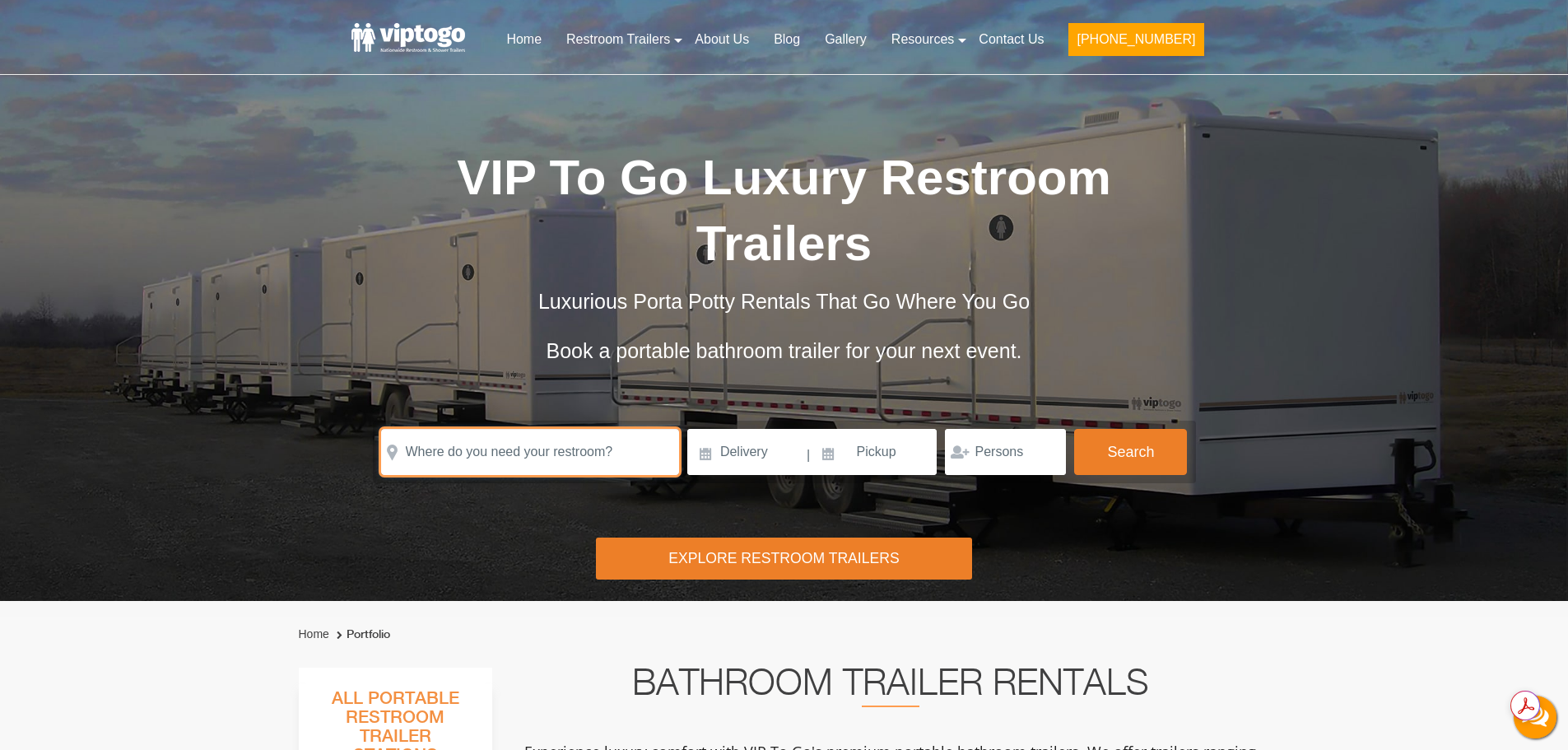
click at [474, 454] on input "text" at bounding box center [530, 452] width 298 height 46
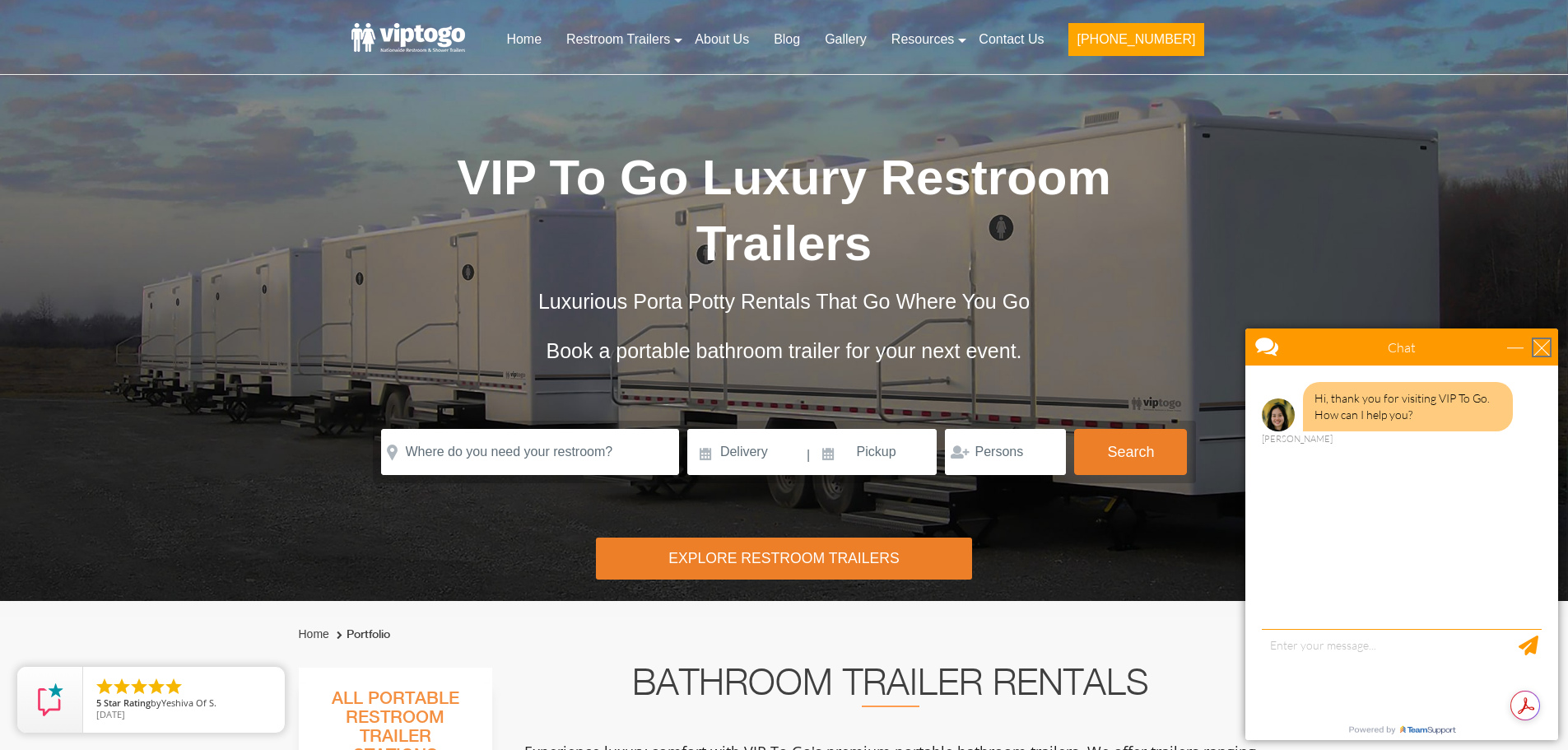
click at [1542, 342] on div "close" at bounding box center [1541, 347] width 16 height 16
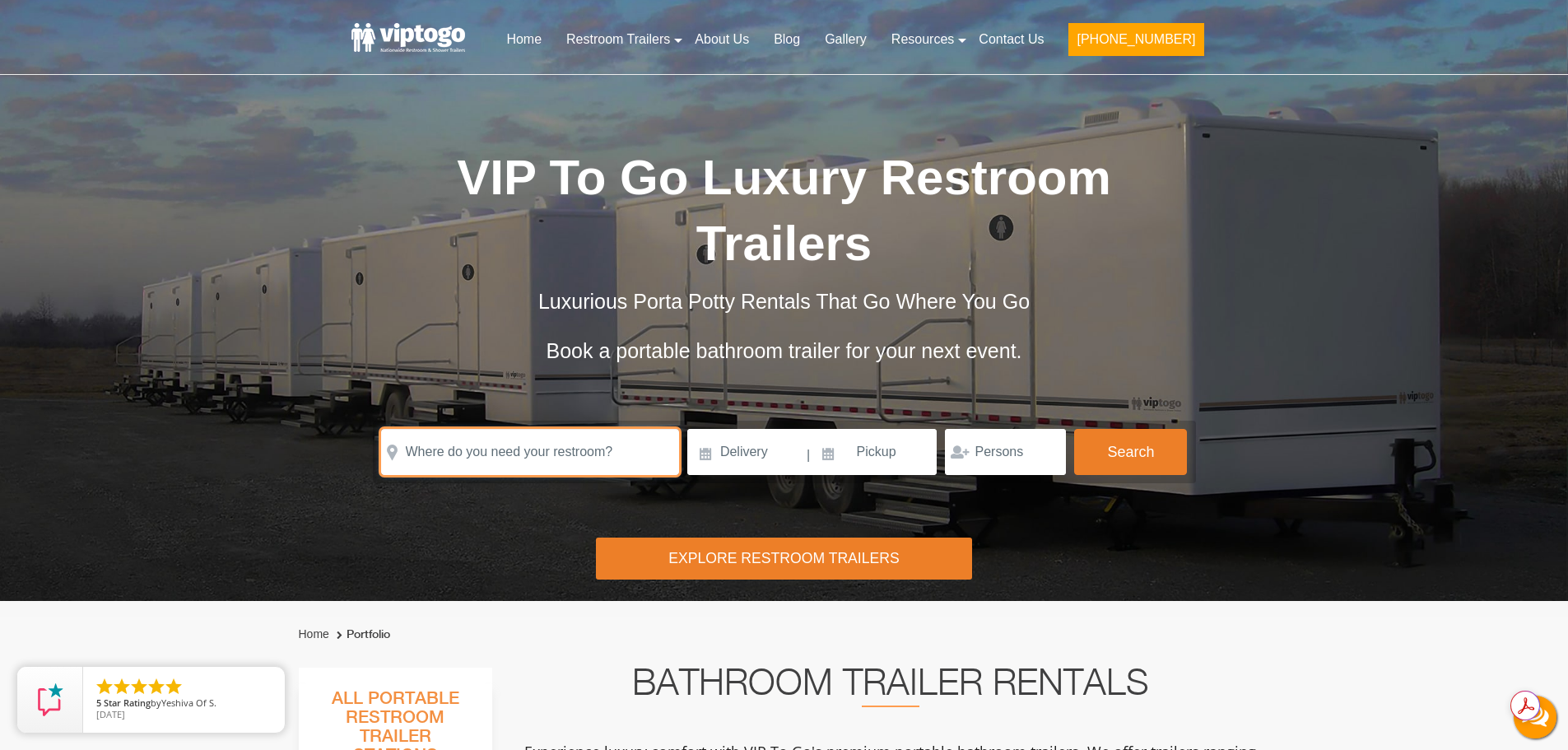
click at [573, 457] on input "text" at bounding box center [530, 452] width 298 height 46
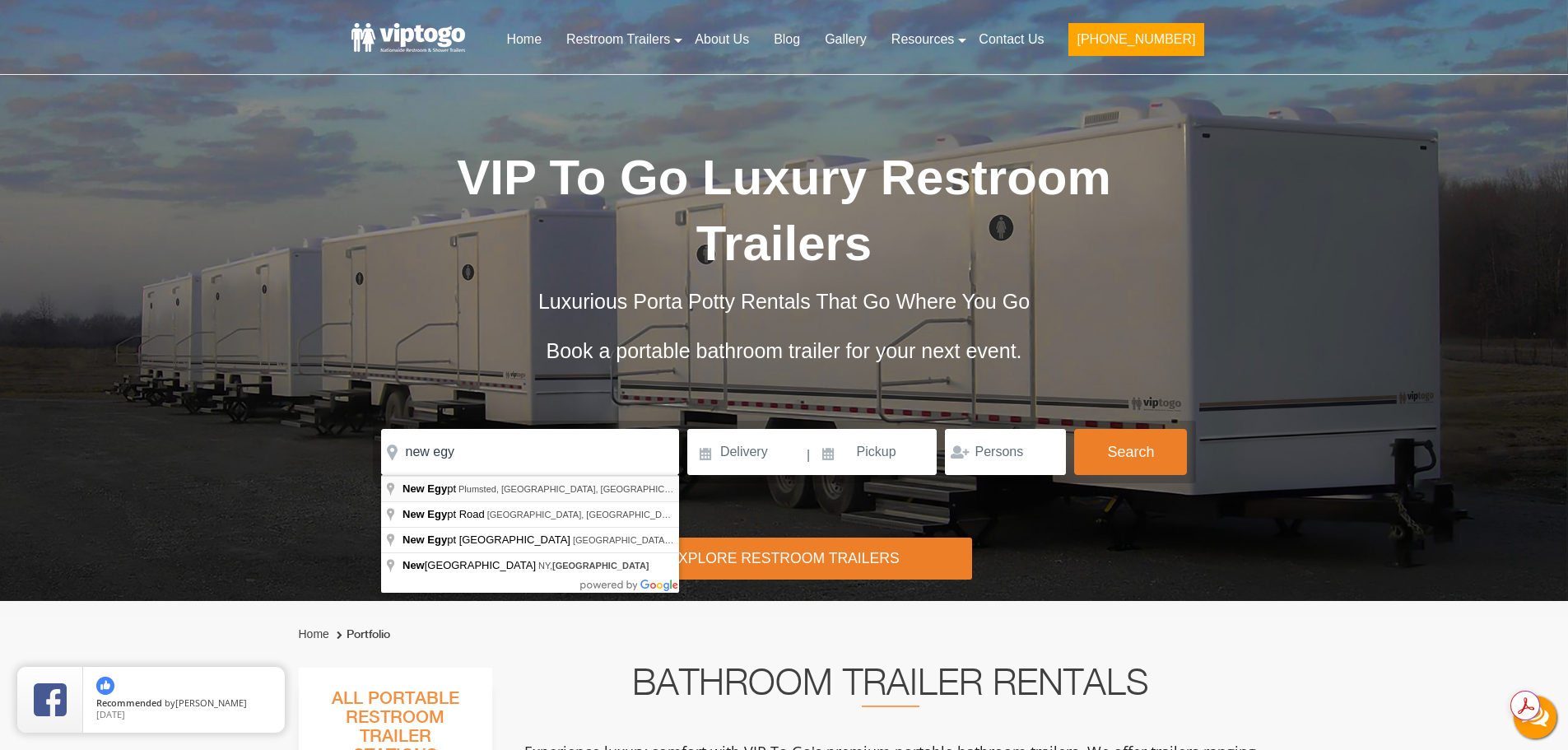
type input "[GEOGRAPHIC_DATA], [GEOGRAPHIC_DATA], [GEOGRAPHIC_DATA], [GEOGRAPHIC_DATA]"
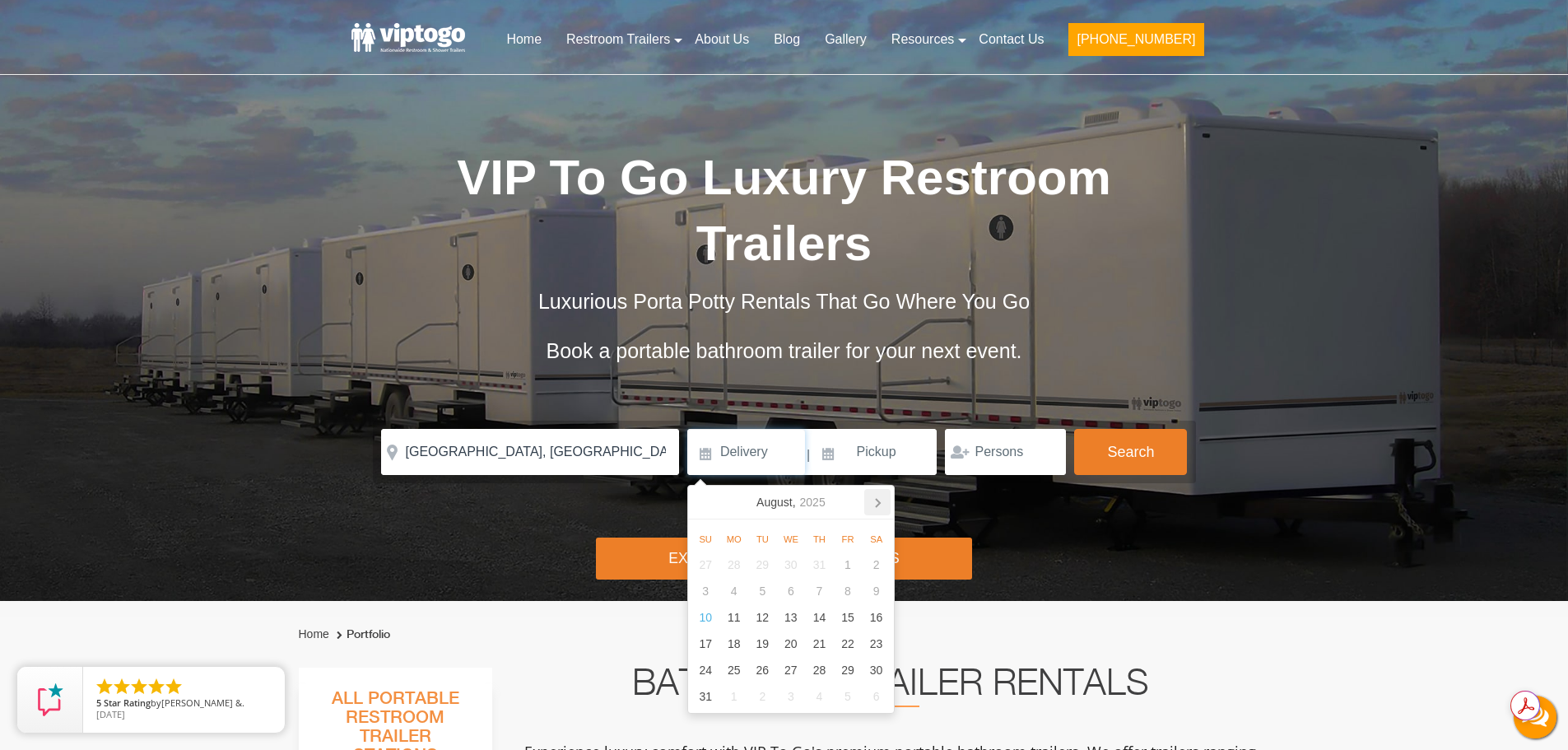
click at [875, 501] on icon at bounding box center [877, 502] width 27 height 27
drag, startPoint x: 874, startPoint y: 492, endPoint x: 863, endPoint y: 549, distance: 58.1
click at [874, 493] on icon at bounding box center [877, 502] width 27 height 27
click at [789, 642] on div "22" at bounding box center [791, 643] width 29 height 27
type input "[DATE]"
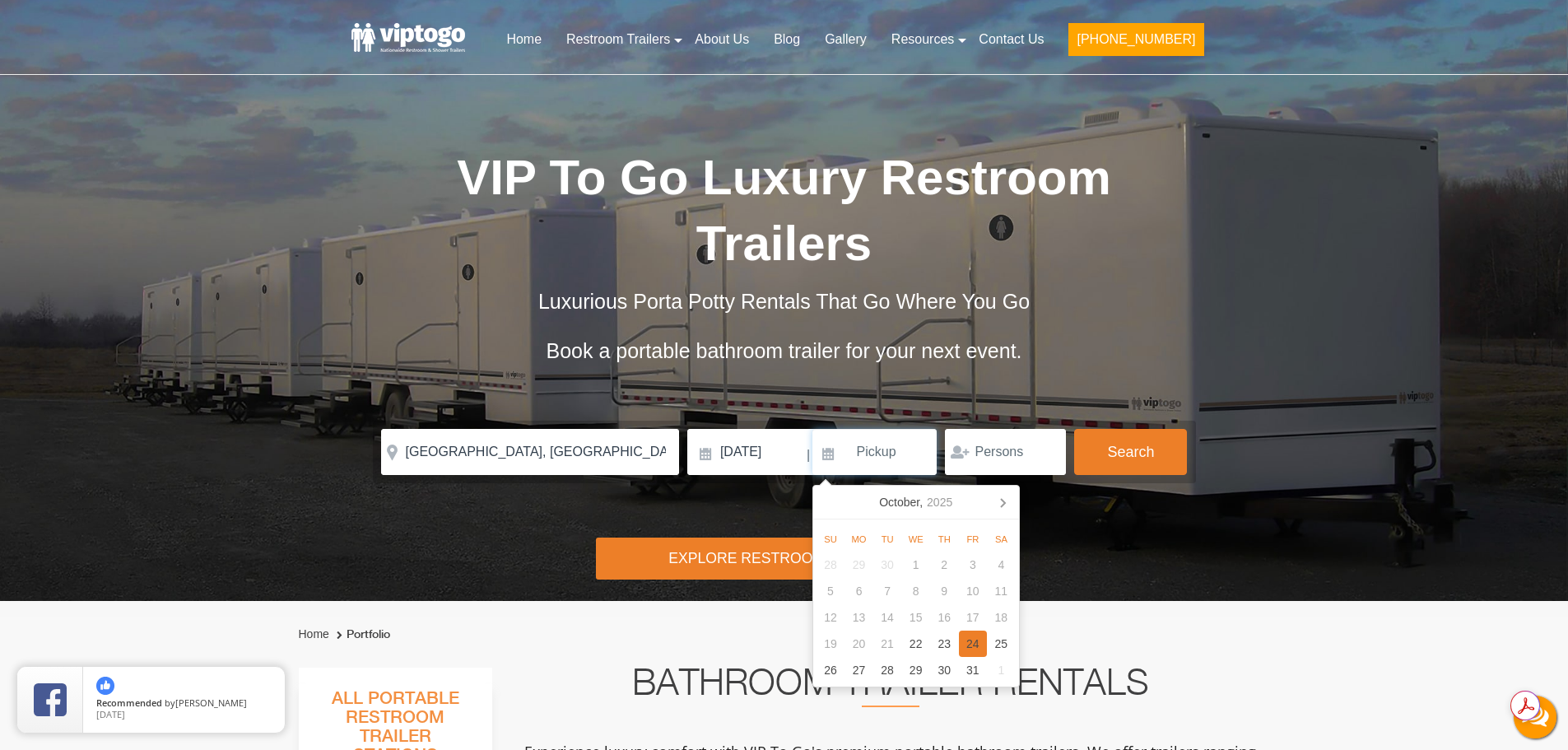
click at [967, 643] on div "24" at bounding box center [973, 643] width 29 height 27
type input "[DATE]"
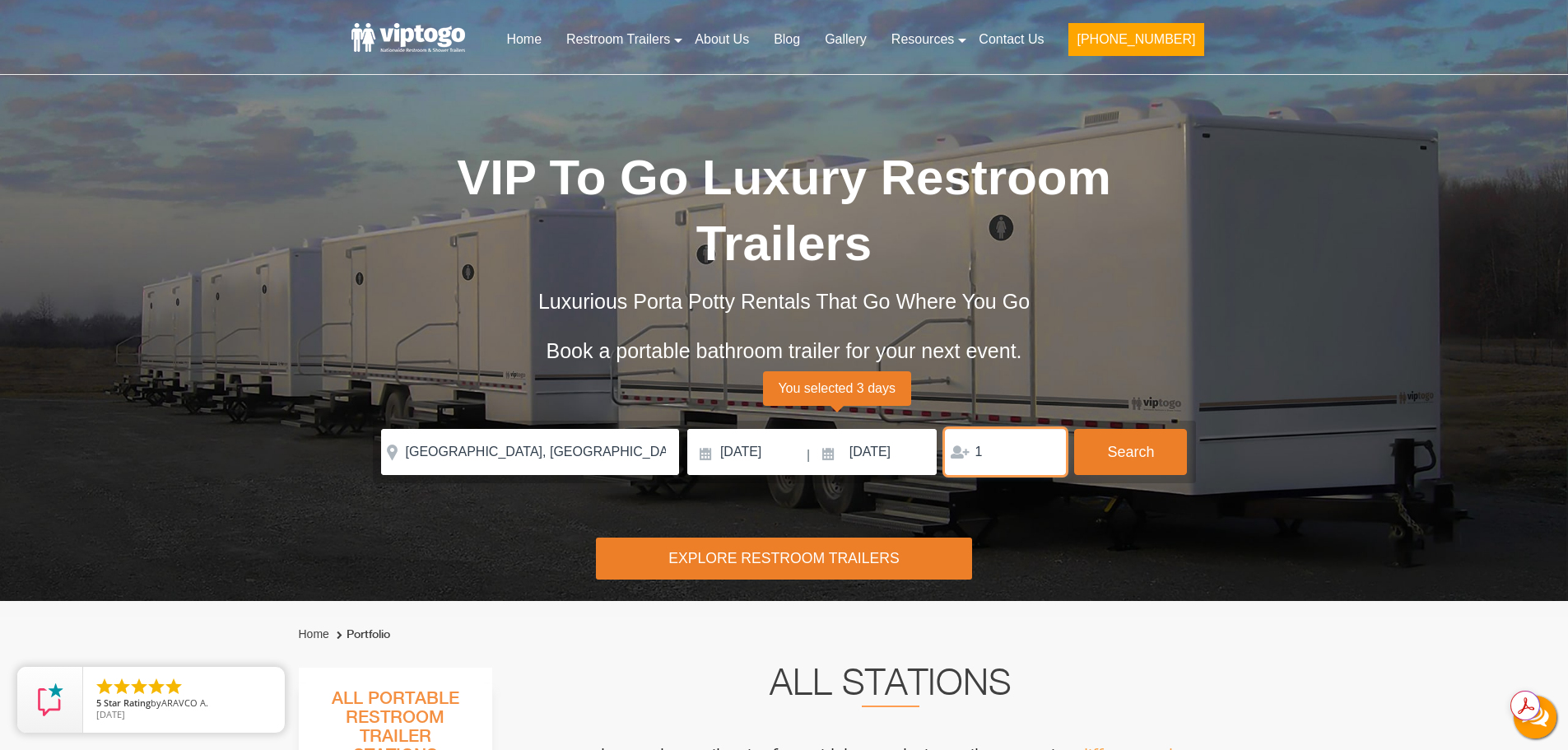
click at [1046, 448] on input "1" at bounding box center [1005, 452] width 121 height 46
click at [1046, 448] on input "2" at bounding box center [1005, 452] width 121 height 46
type input "3"
click at [1046, 448] on input "3" at bounding box center [1005, 452] width 121 height 46
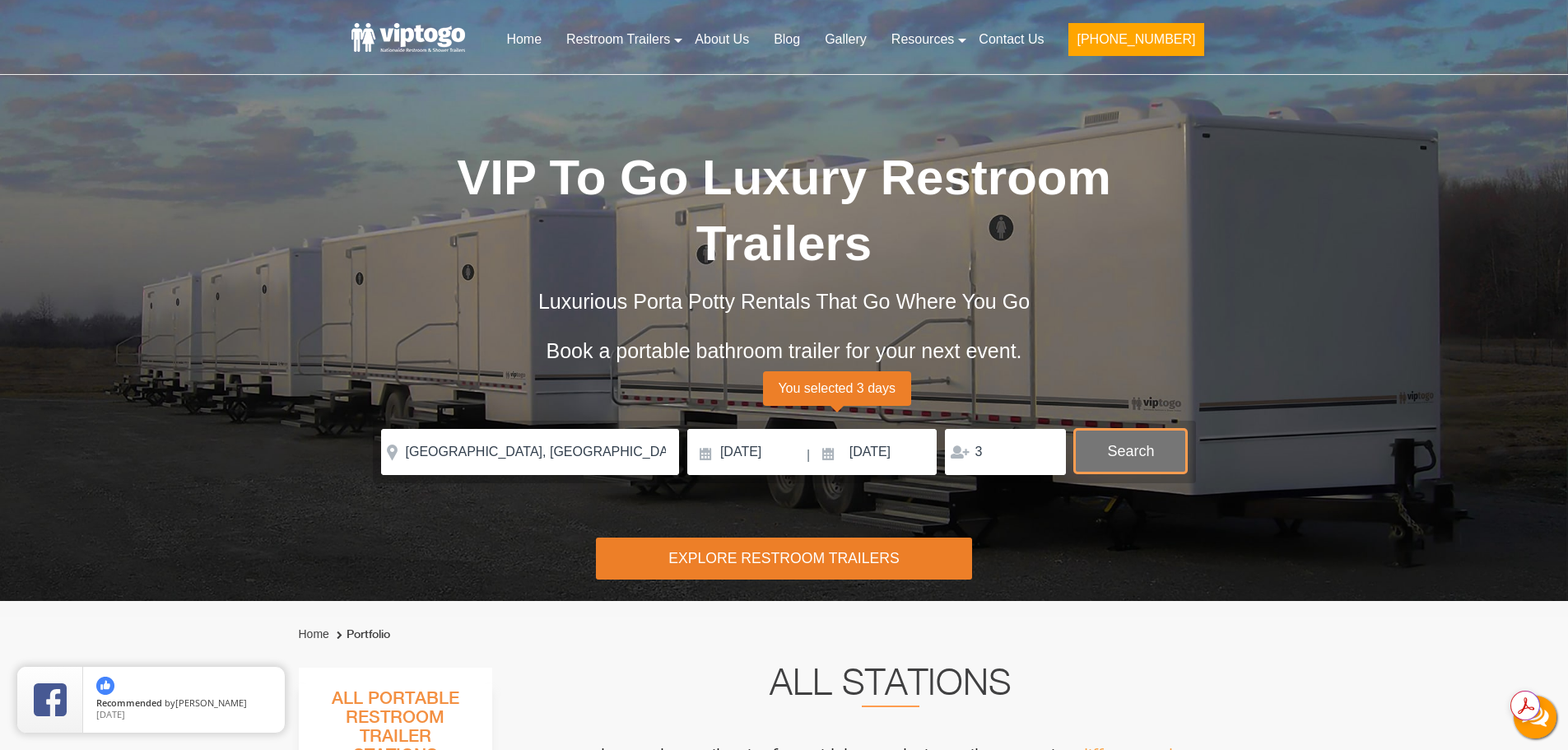
click at [1123, 448] on button "Search" at bounding box center [1130, 451] width 113 height 45
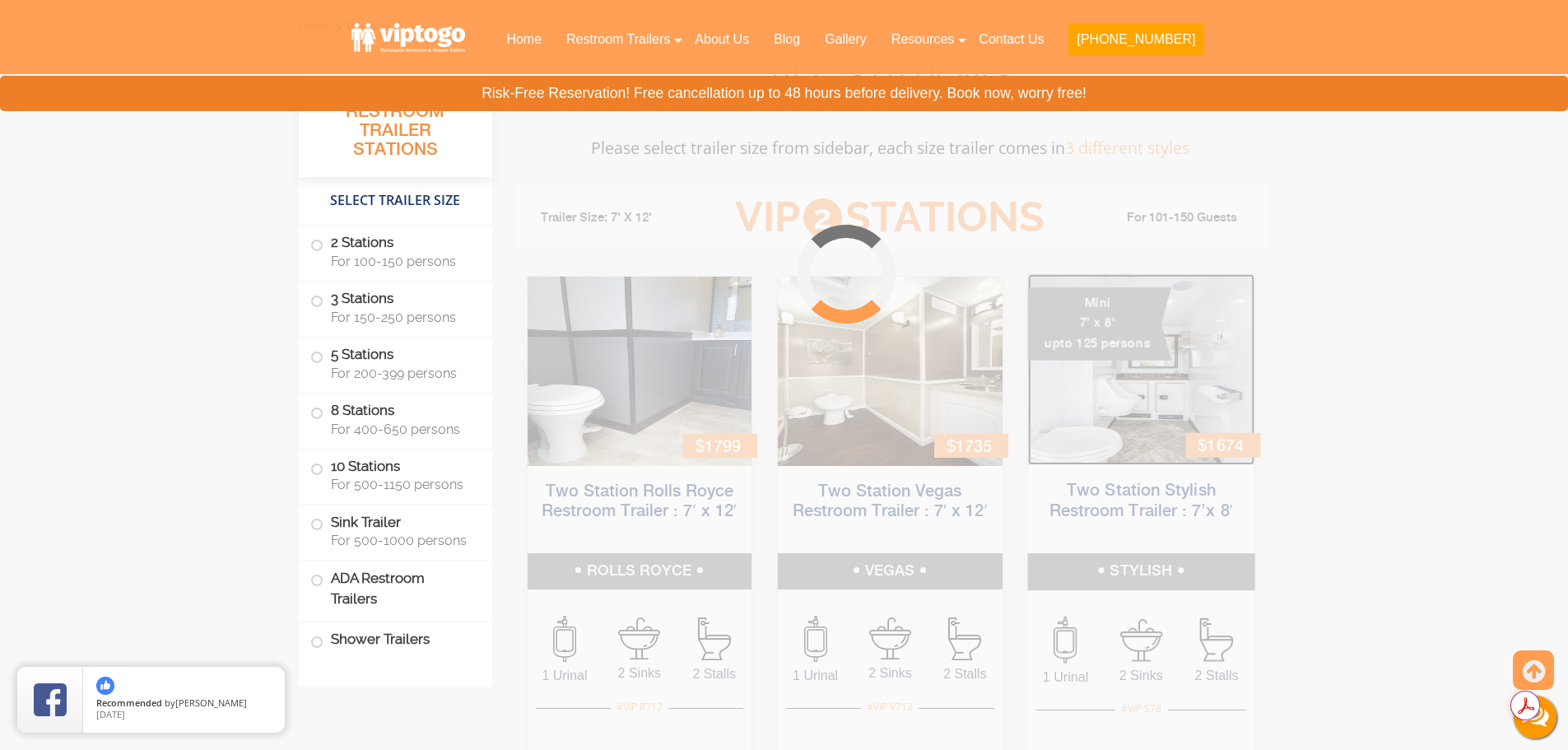
click at [1112, 454] on img at bounding box center [1140, 369] width 226 height 191
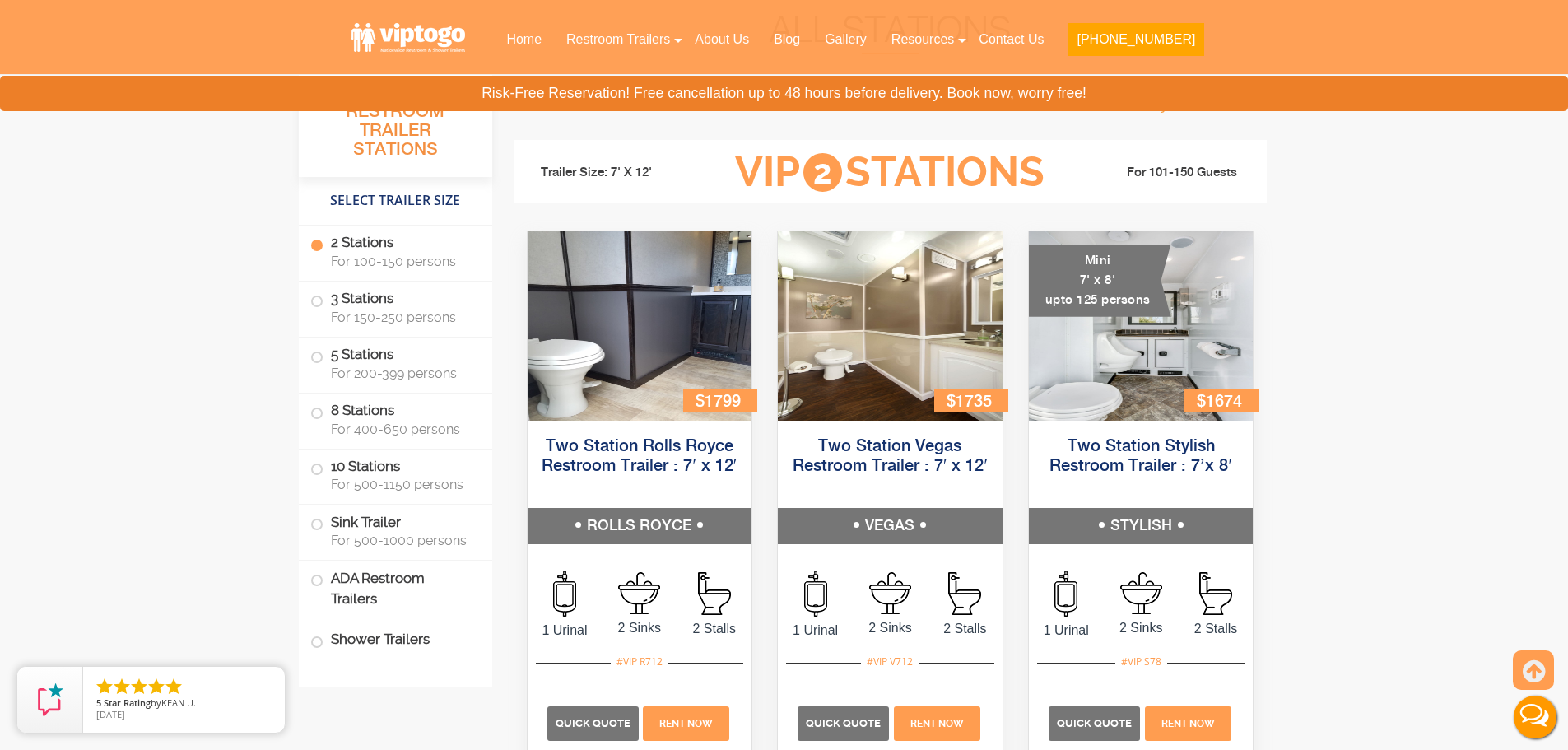
scroll to position [668, 0]
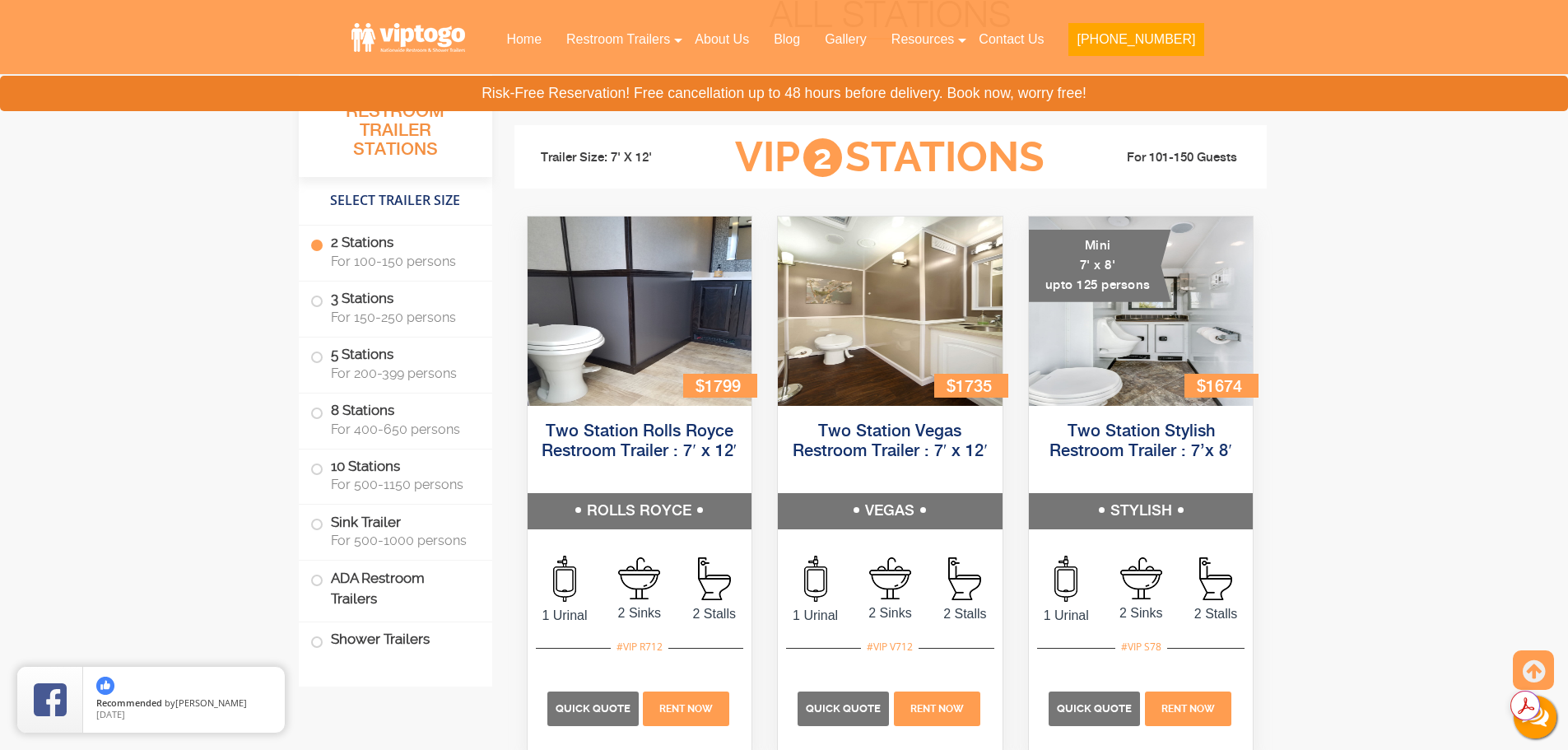
click at [308, 296] on li "3 Stations For 150-250 persons" at bounding box center [395, 309] width 193 height 56
click at [316, 303] on span at bounding box center [317, 302] width 7 height 7
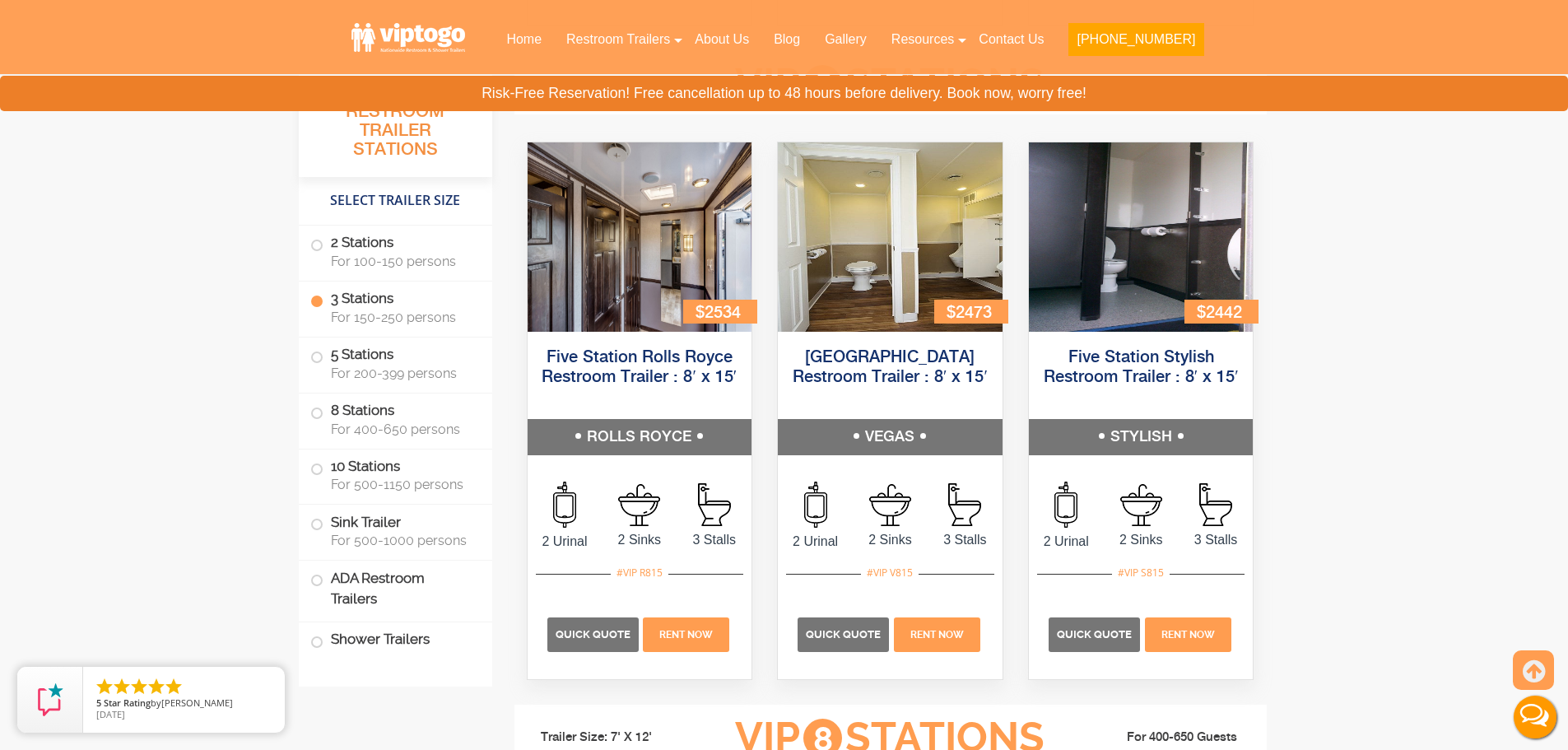
scroll to position [1895, 0]
